Goal: Browse casually: Explore the website without a specific task or goal

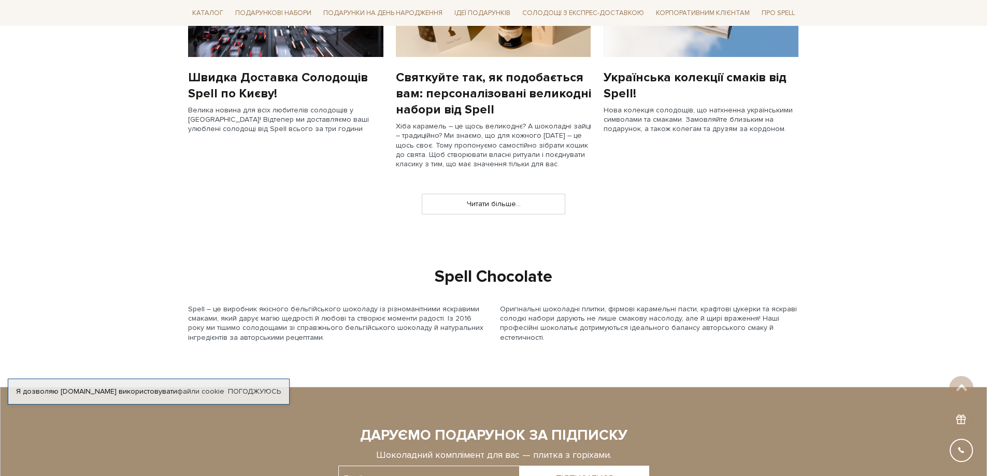
scroll to position [1605, 0]
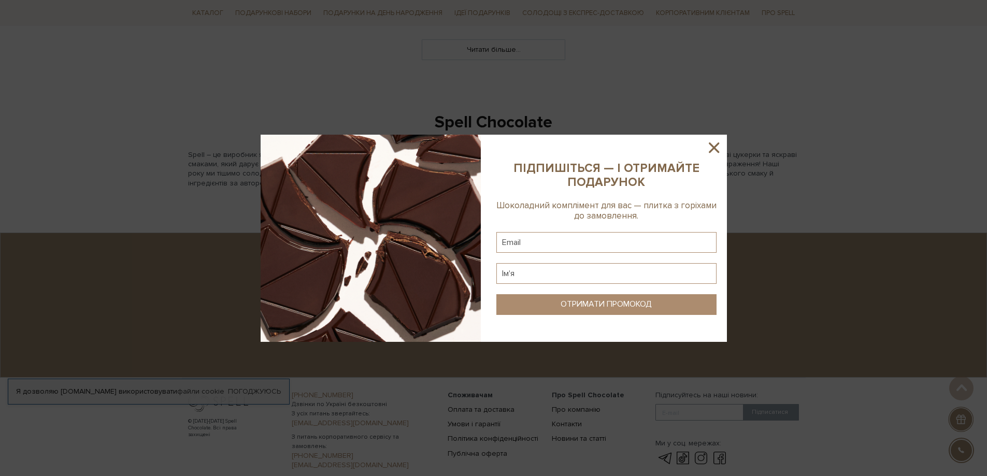
click at [711, 149] on icon at bounding box center [713, 147] width 10 height 10
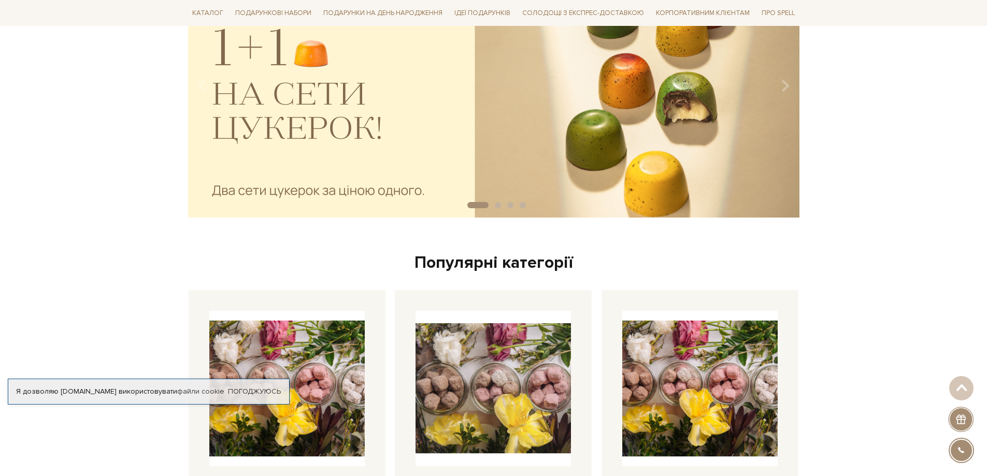
scroll to position [155, 0]
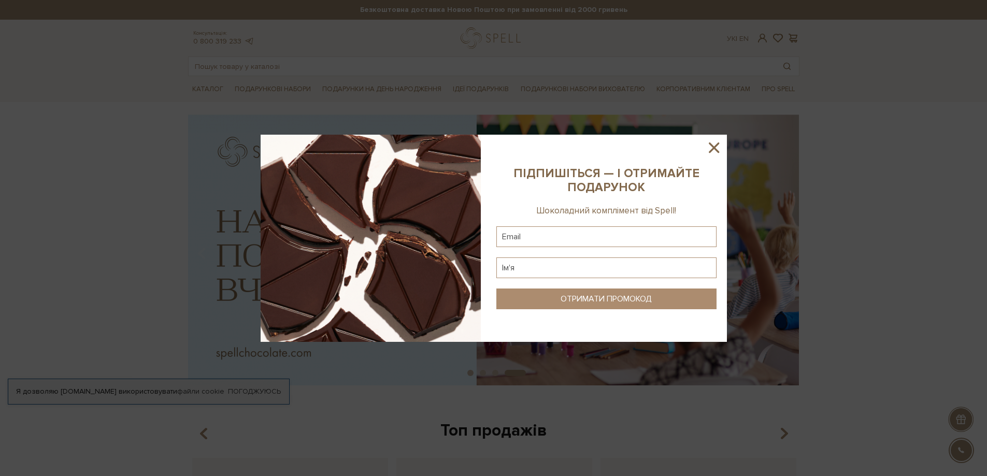
click at [715, 148] on icon at bounding box center [713, 147] width 10 height 10
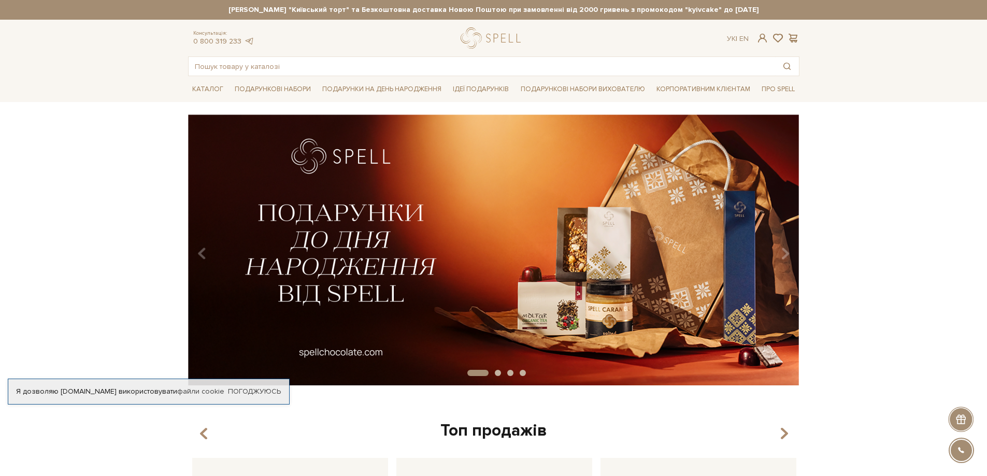
click at [879, 242] on div "slide 2 of 4" at bounding box center [493, 246] width 987 height 264
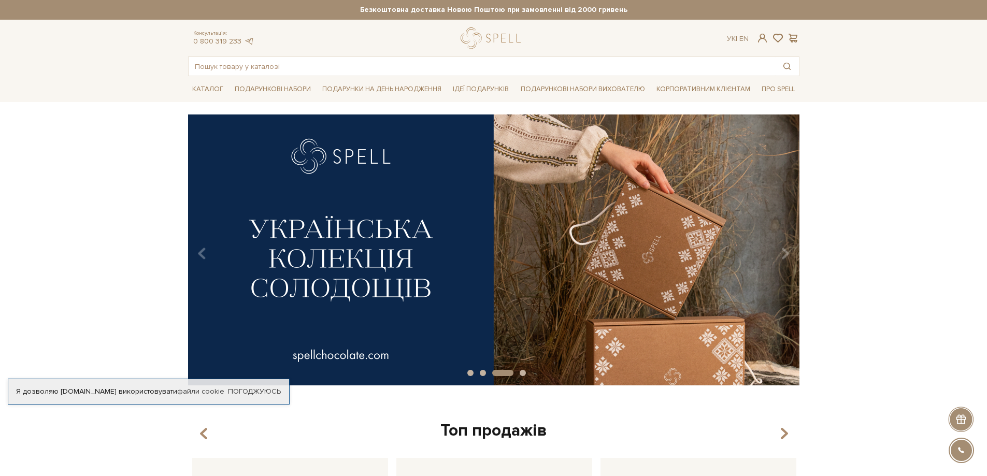
click at [851, 248] on div "slide 4 of 4" at bounding box center [493, 246] width 987 height 264
click at [880, 234] on div "slide 4 of 4" at bounding box center [493, 246] width 987 height 264
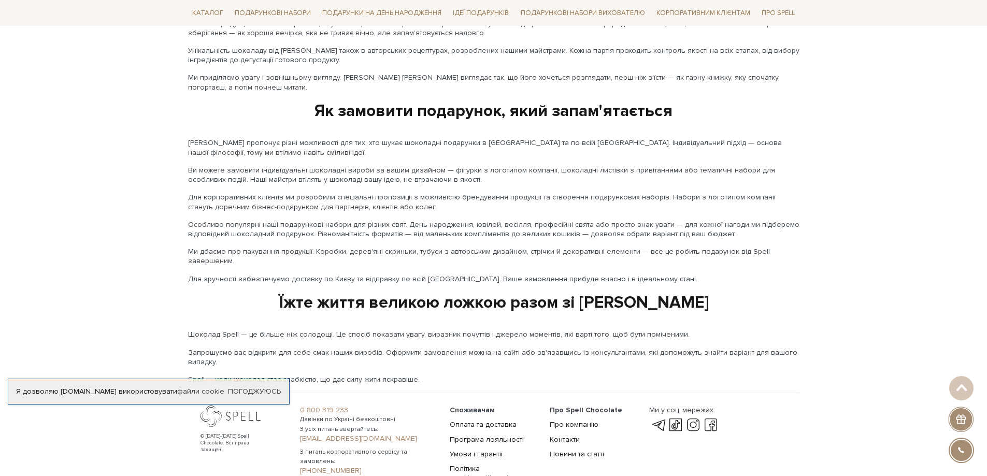
scroll to position [1643, 0]
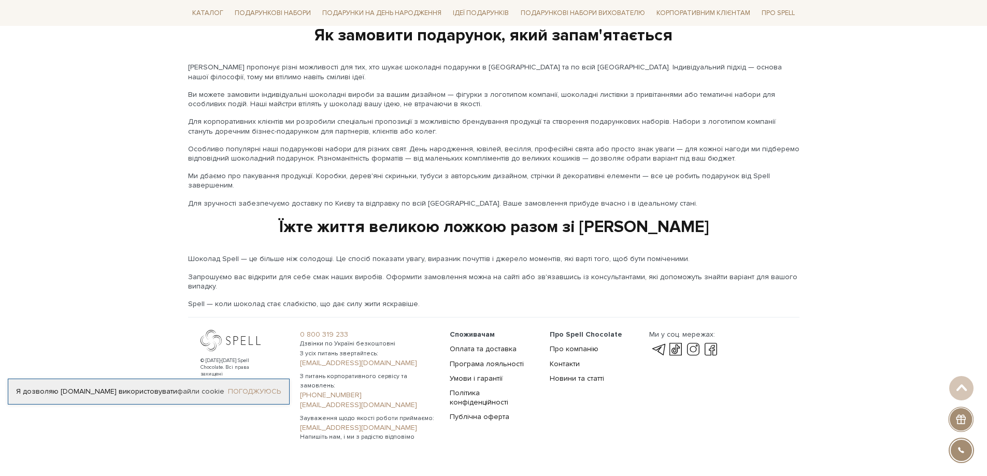
click at [257, 390] on link "Погоджуюсь" at bounding box center [254, 391] width 53 height 9
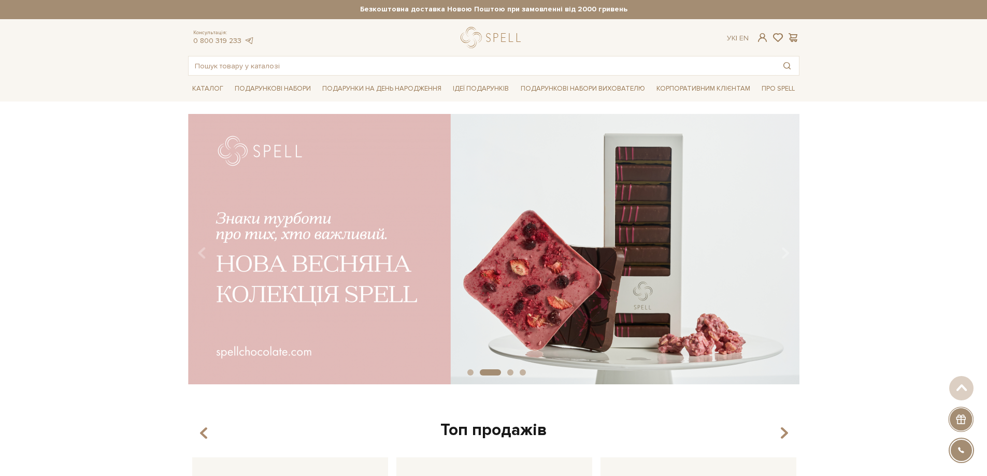
scroll to position [0, 0]
click at [892, 233] on div "slide 3 of 4" at bounding box center [493, 246] width 987 height 264
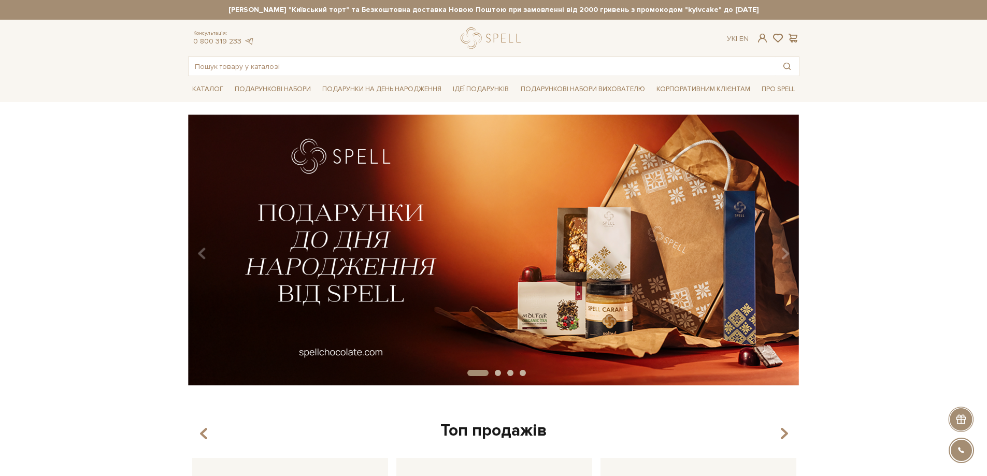
click at [900, 266] on div "slide 2 of 4" at bounding box center [493, 246] width 987 height 264
click at [889, 253] on div "slide 2 of 4" at bounding box center [493, 246] width 987 height 264
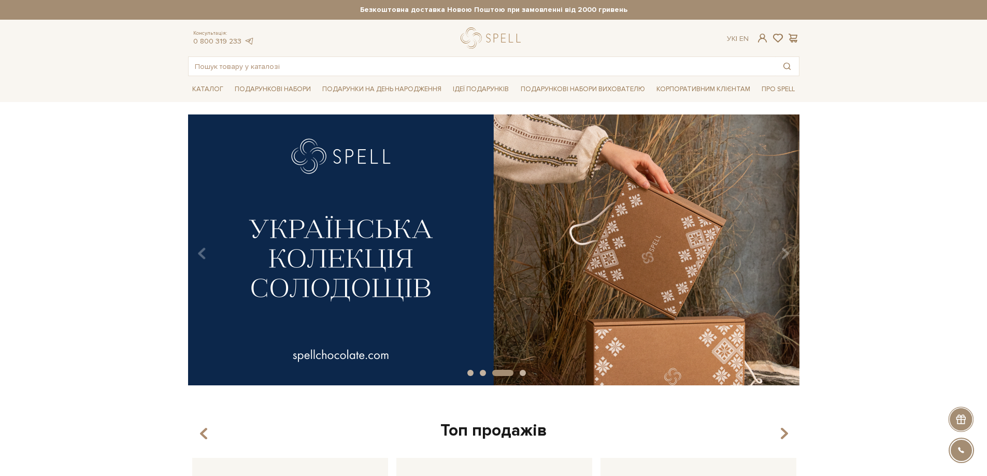
click at [89, 217] on div "slide 4 of 4" at bounding box center [493, 246] width 987 height 264
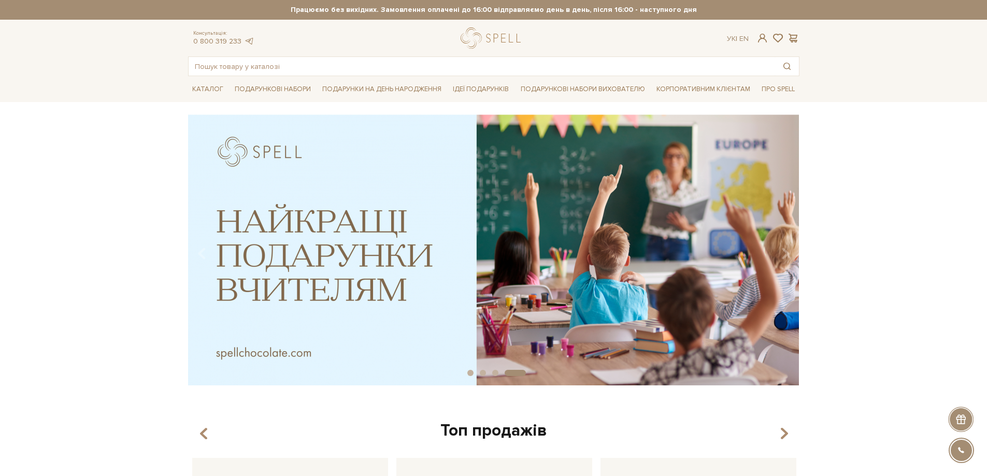
click at [904, 237] on div "slide 5 of 4" at bounding box center [493, 246] width 987 height 264
